Goal: Task Accomplishment & Management: Manage account settings

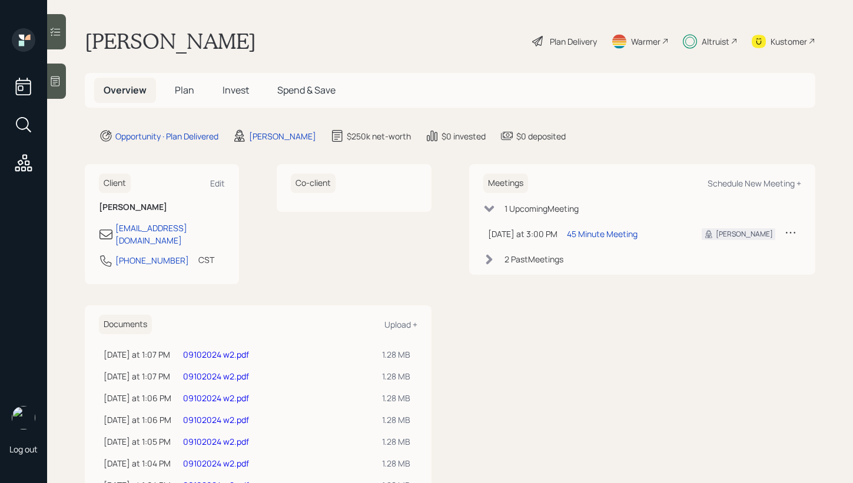
click at [230, 87] on span "Invest" at bounding box center [235, 90] width 26 height 13
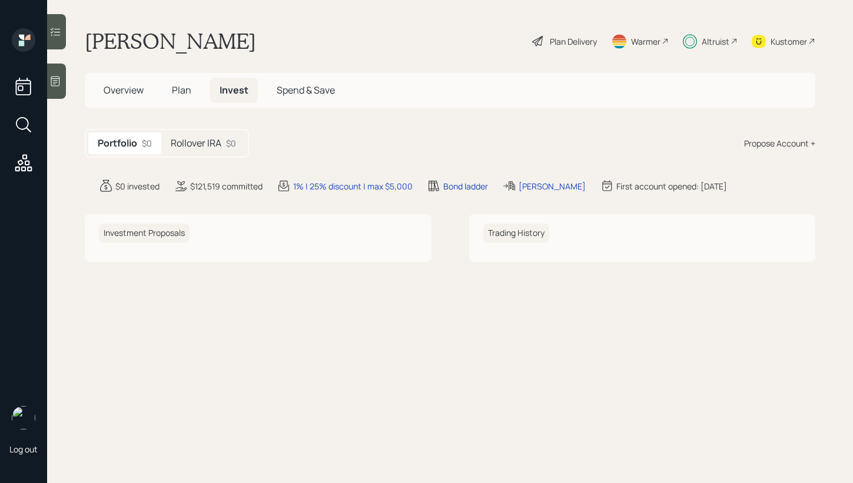
click at [205, 139] on h5 "Rollover IRA" at bounding box center [196, 143] width 51 height 11
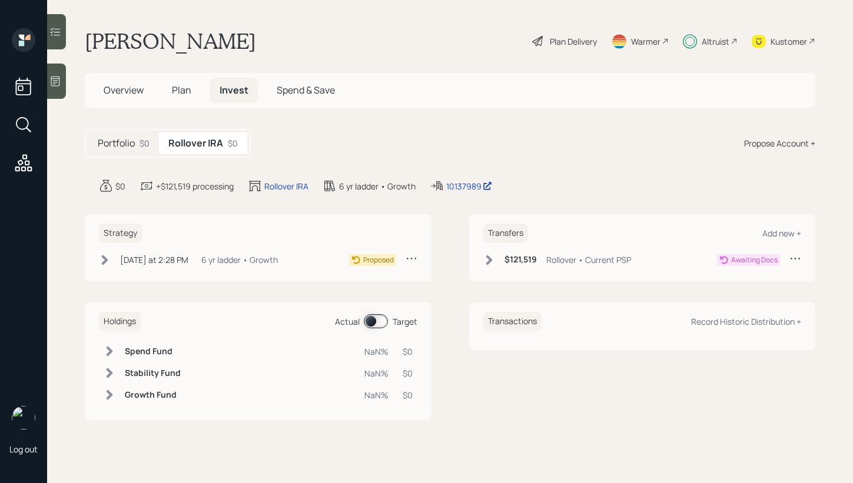
click at [100, 260] on icon at bounding box center [105, 260] width 12 height 12
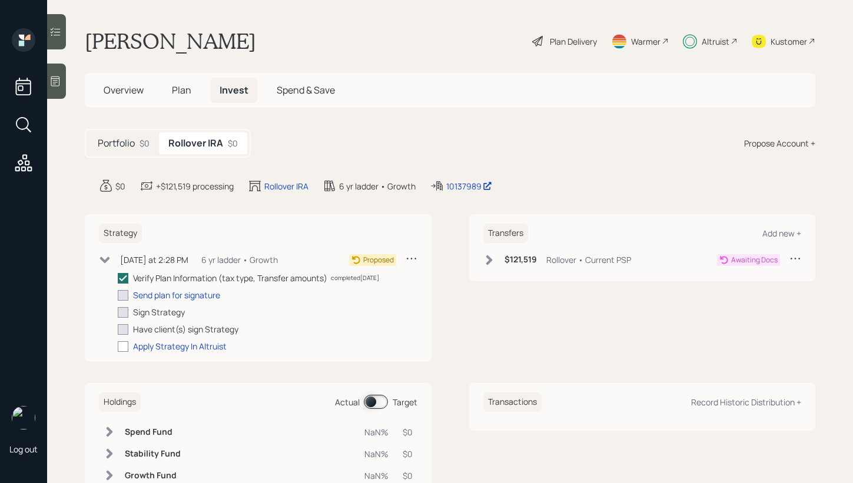
click at [101, 259] on icon at bounding box center [105, 260] width 12 height 12
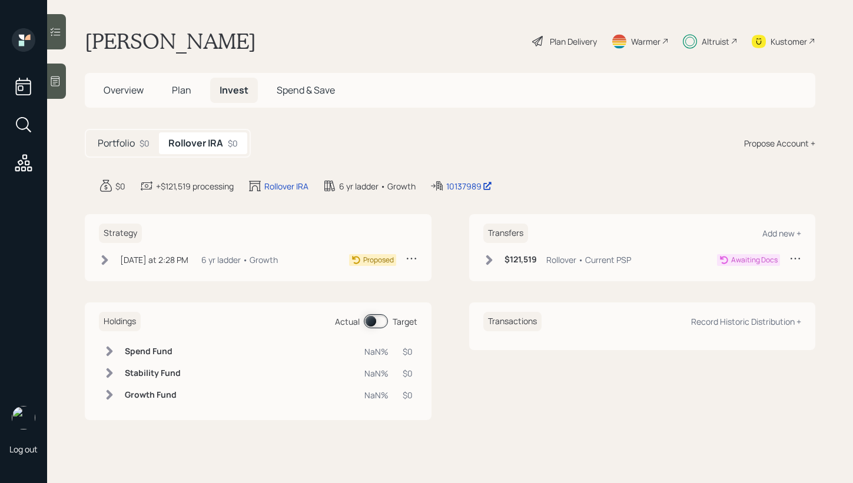
click at [141, 145] on div "$0" at bounding box center [144, 143] width 10 height 12
